Goal: Navigation & Orientation: Understand site structure

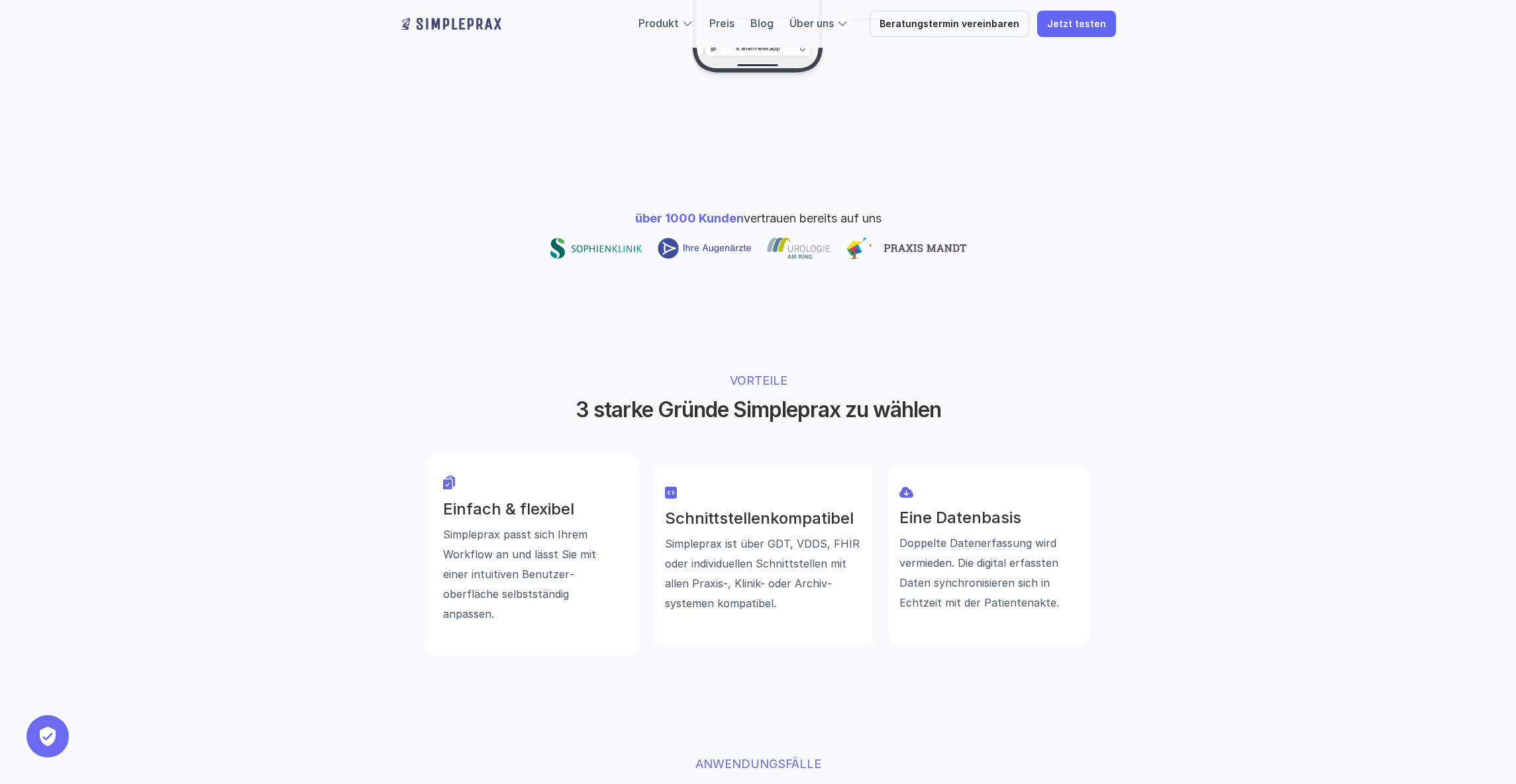
scroll to position [740, 0]
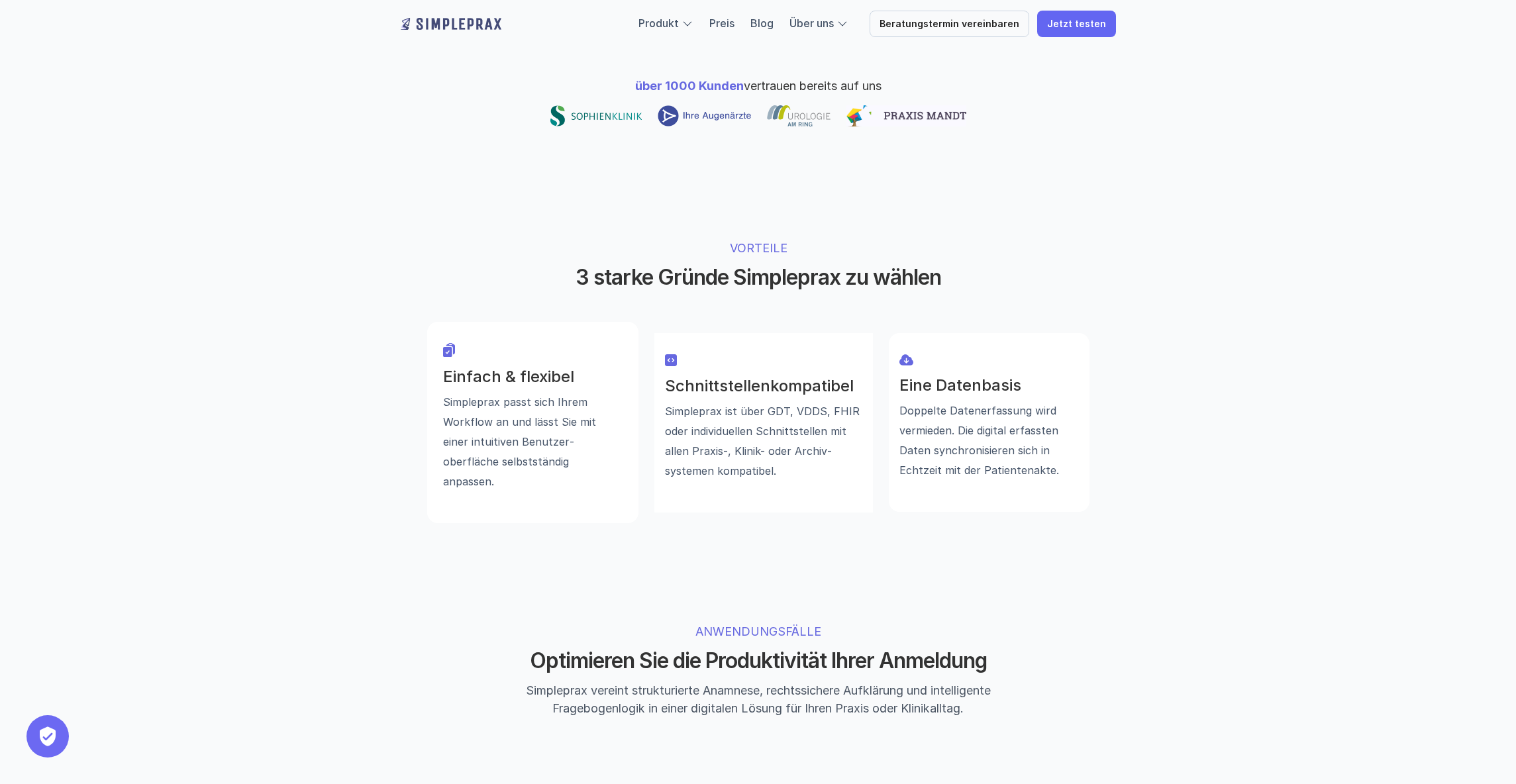
drag, startPoint x: 339, startPoint y: 444, endPoint x: 341, endPoint y: 463, distance: 19.1
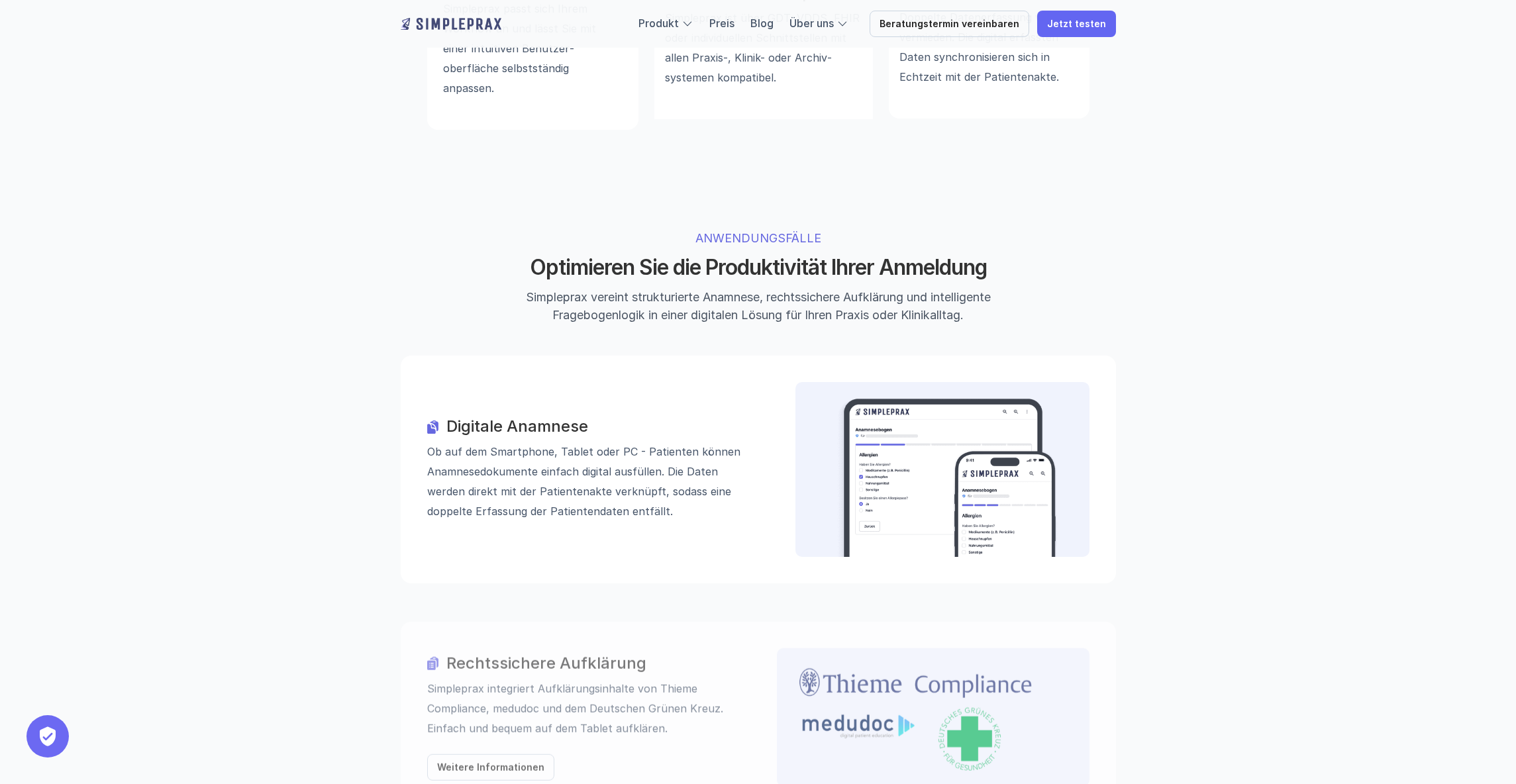
scroll to position [1137, 0]
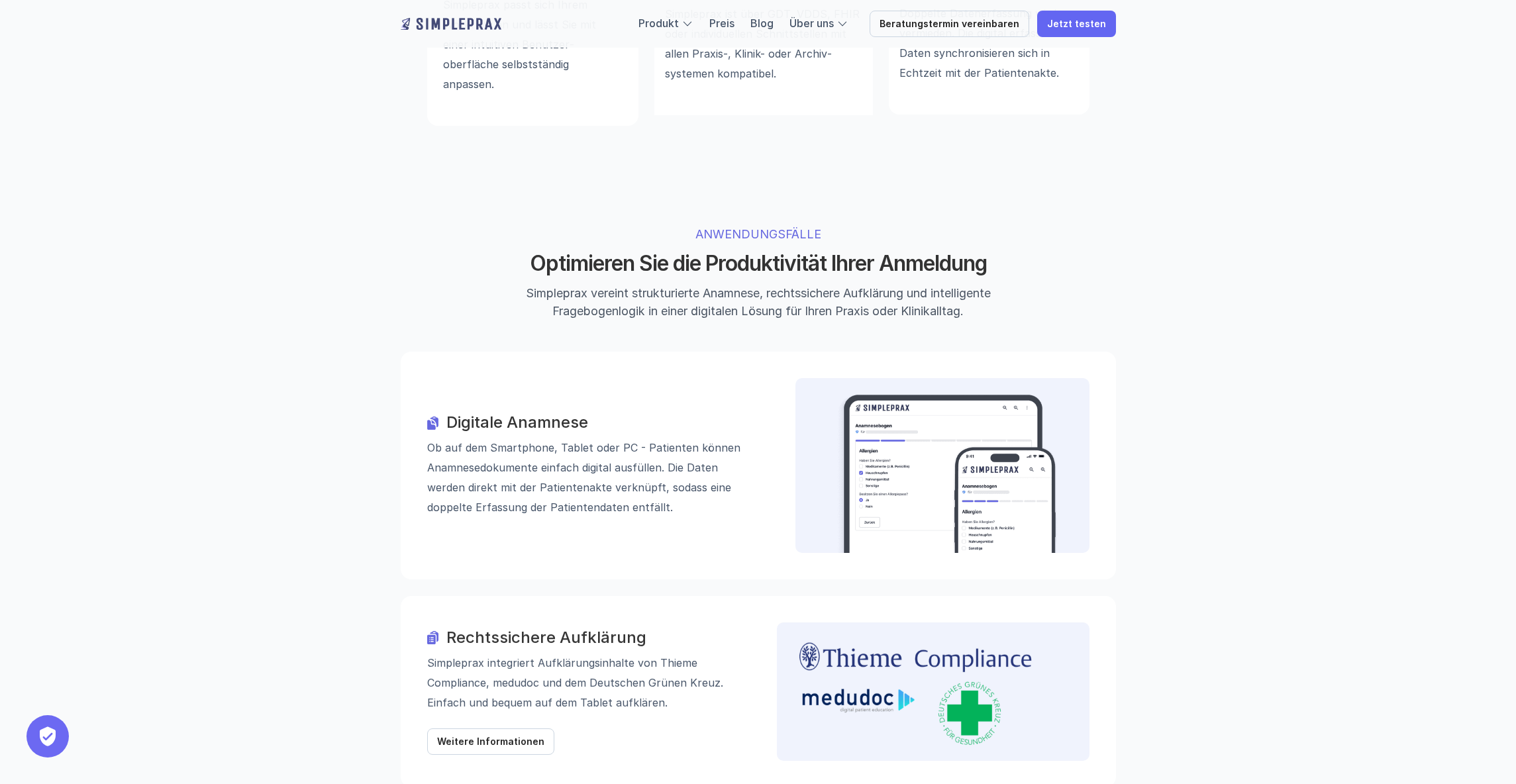
click at [521, 438] on p "Ob auf dem Smartphone, Tablet oder PC - Patienten können Anamnese­dokumente ein…" at bounding box center [592, 477] width 331 height 79
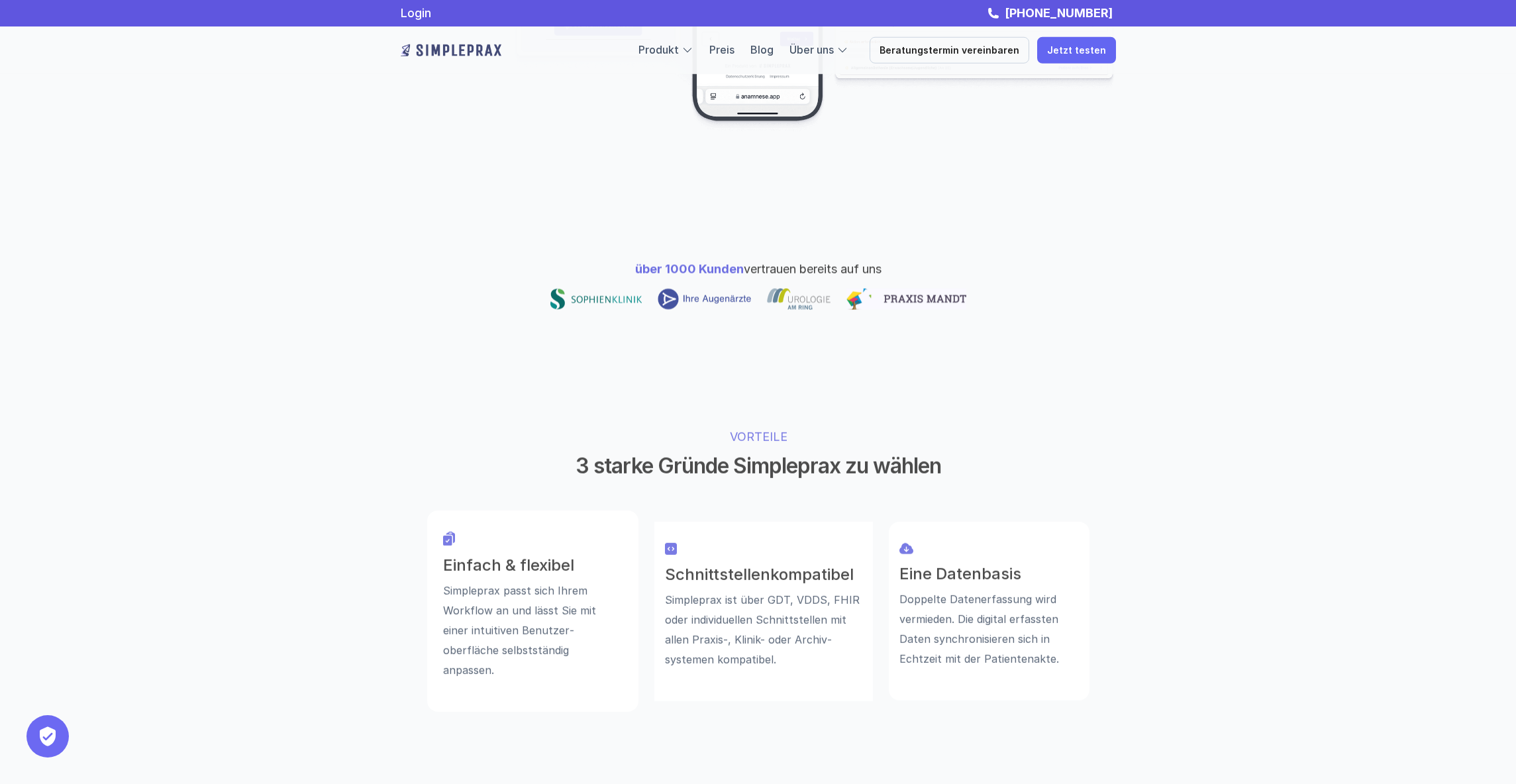
scroll to position [0, 0]
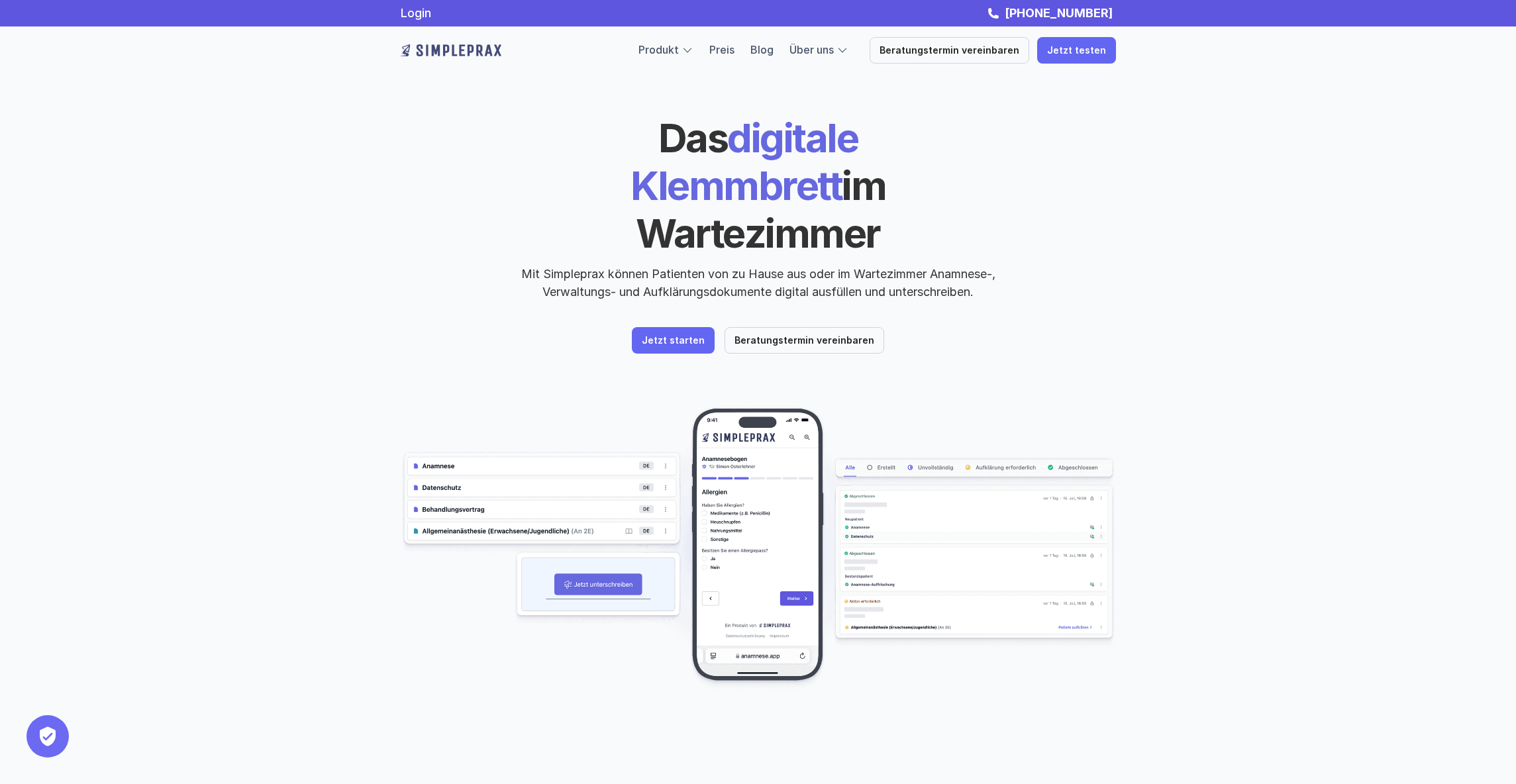
drag, startPoint x: 574, startPoint y: 140, endPoint x: 907, endPoint y: 180, distance: 335.4
click at [907, 180] on h1 "Das digitale Klemmbrett im Wartezimmer" at bounding box center [758, 186] width 457 height 143
copy h1 "Das digitale Klemmbrett im Wartezimmer"
click at [457, 217] on div "Das digitale Klemmbrett im Wartezimmer Mit Simpleprax können Patienten von zu H…" at bounding box center [758, 207] width 716 height 186
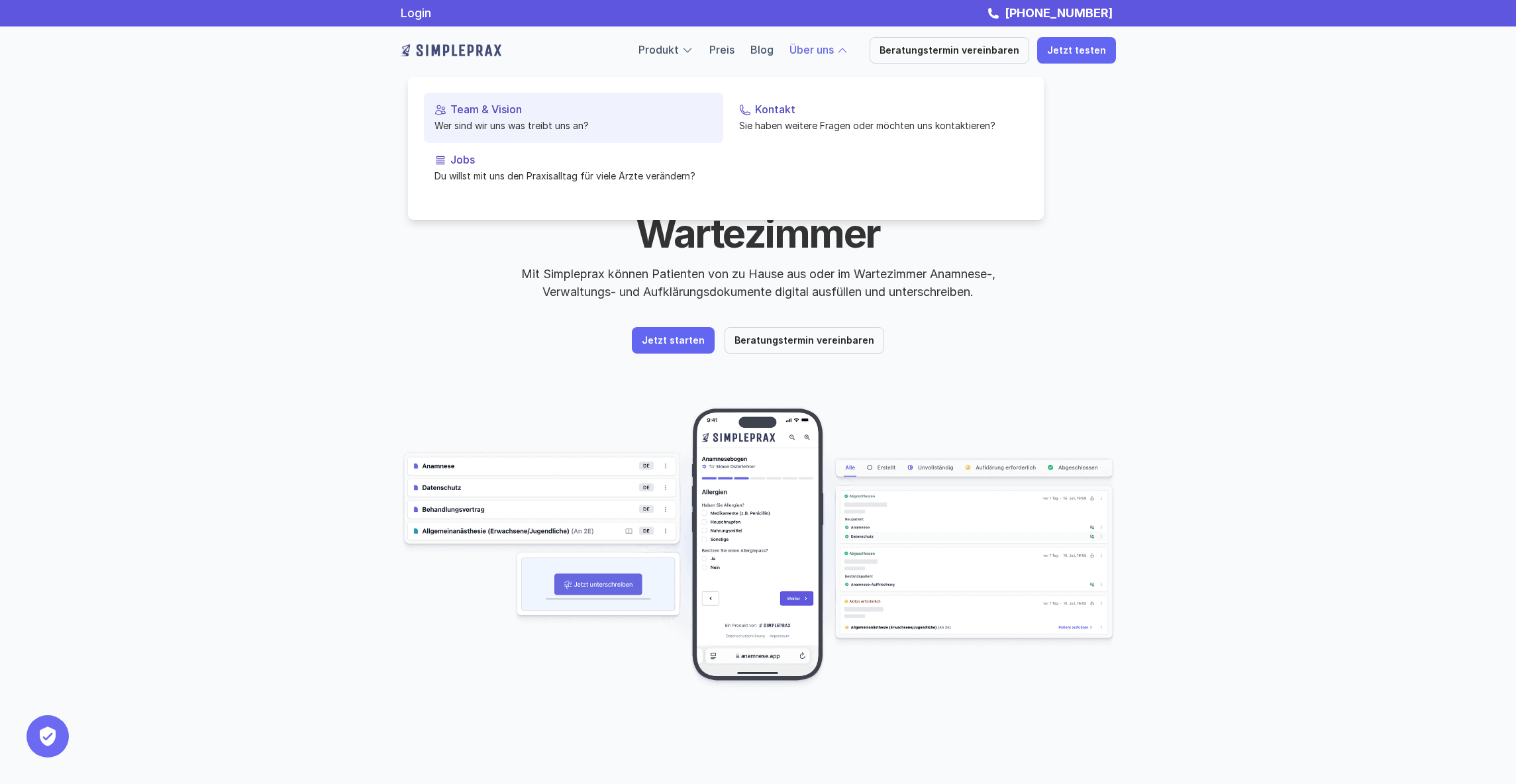
click at [519, 118] on link "Team & Vision Wer sind wir uns was treibt uns an?" at bounding box center [573, 118] width 299 height 50
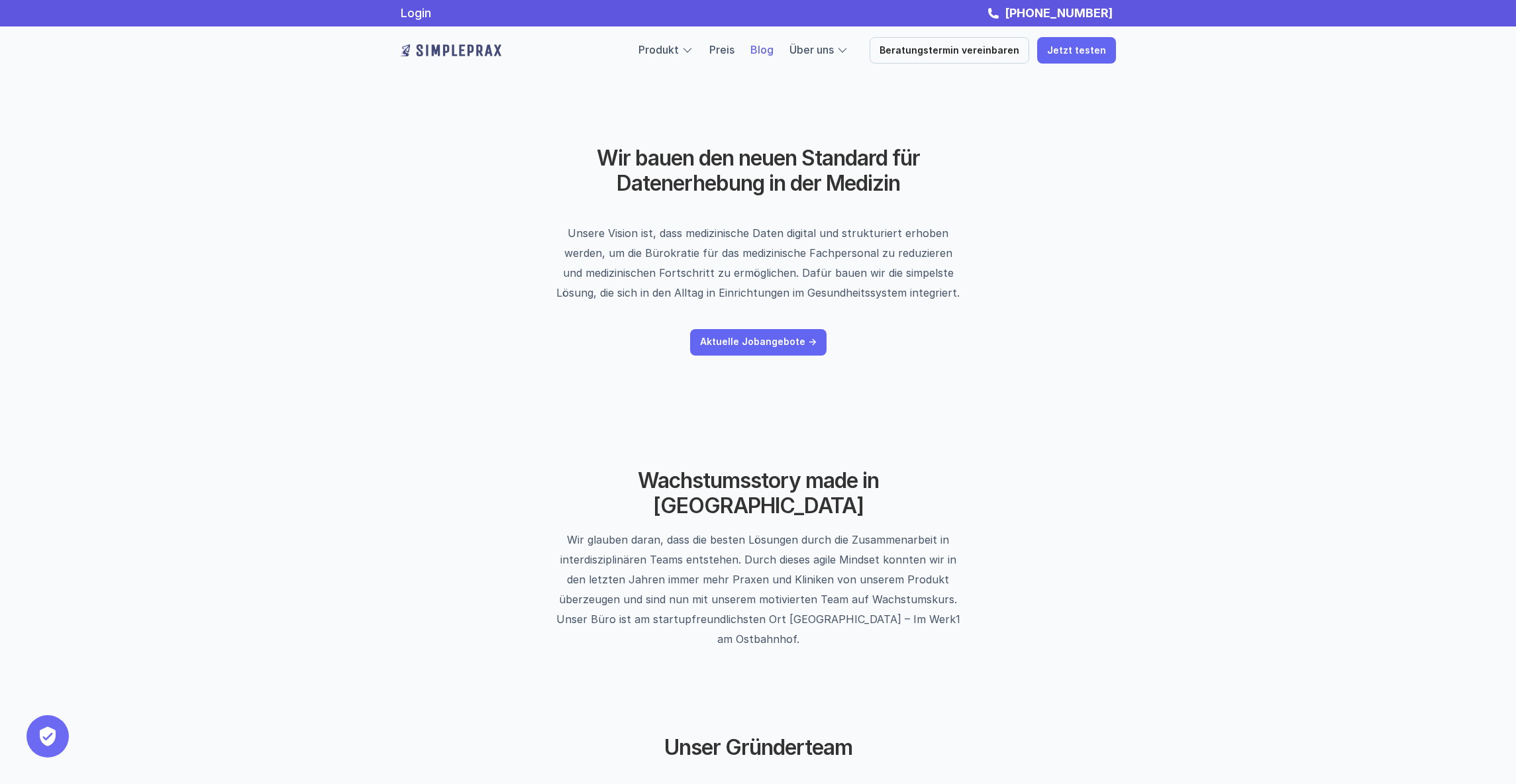
click at [769, 49] on link "Blog" at bounding box center [762, 49] width 23 height 13
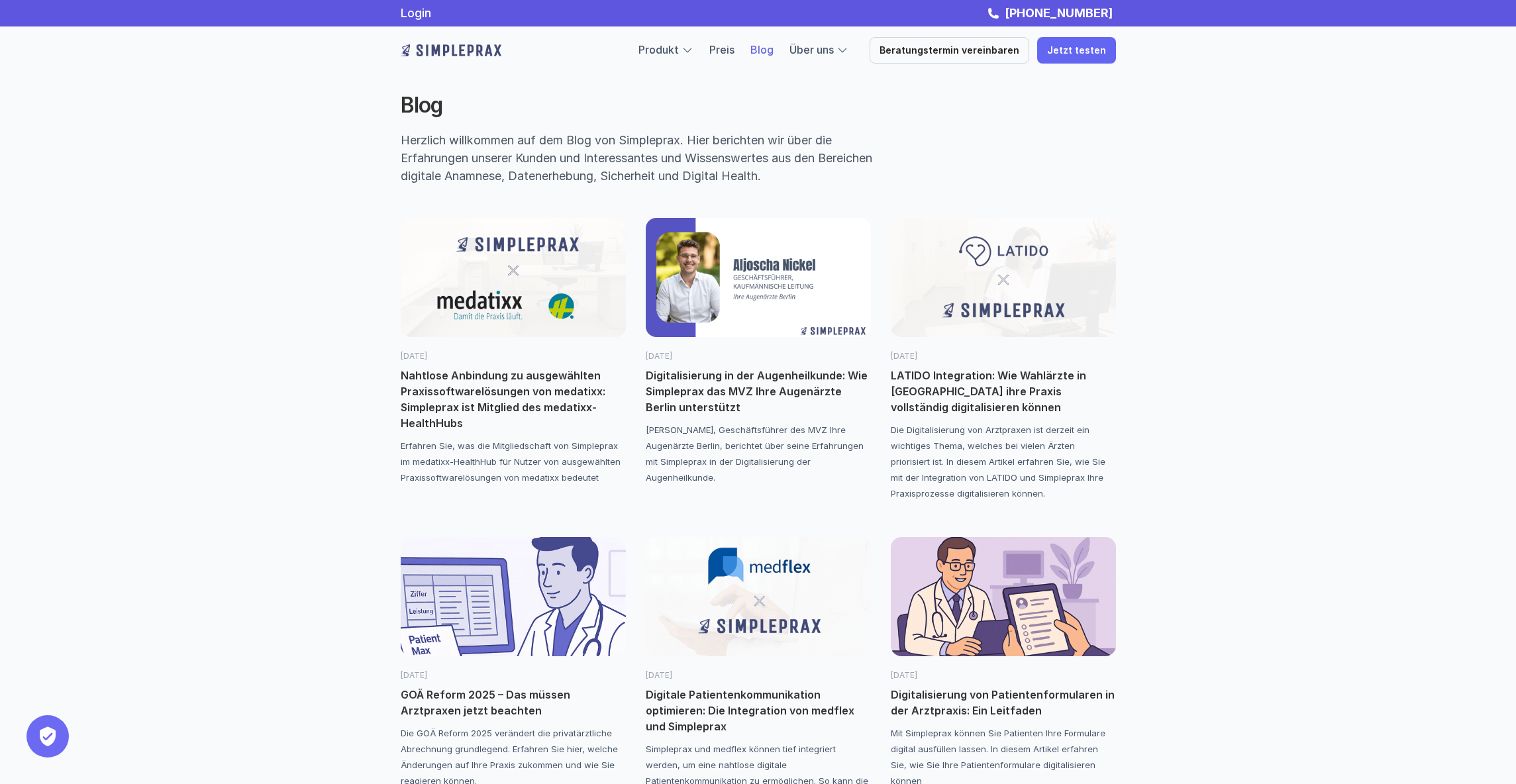
click at [498, 161] on p "Herzlich willkommen auf dem Blog von Simpleprax. Hier berichten wir über die Er…" at bounding box center [650, 158] width 501 height 54
